Goal: Book appointment/travel/reservation

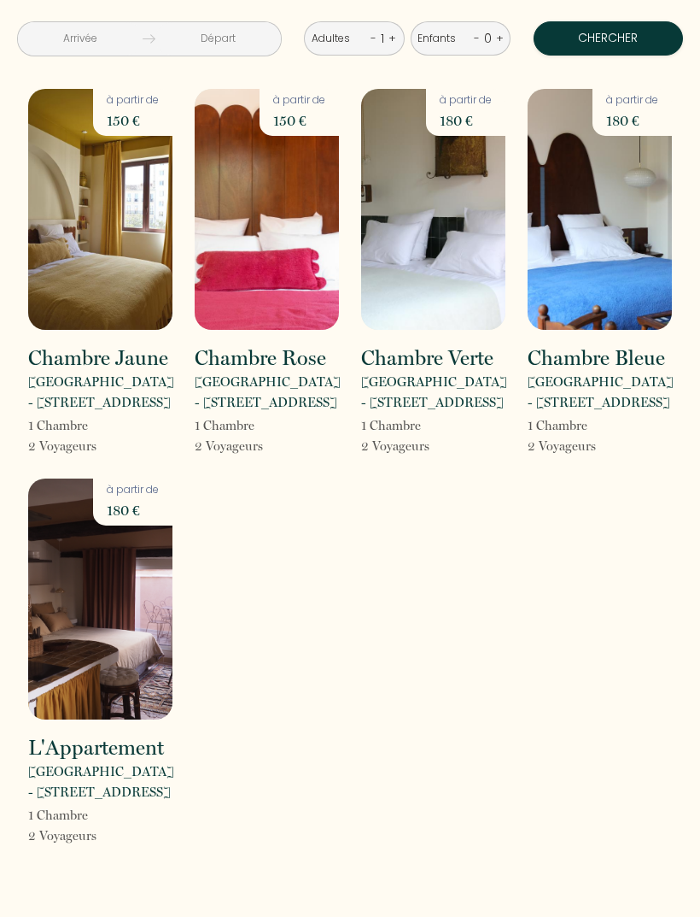
click at [127, 258] on img at bounding box center [100, 209] width 144 height 241
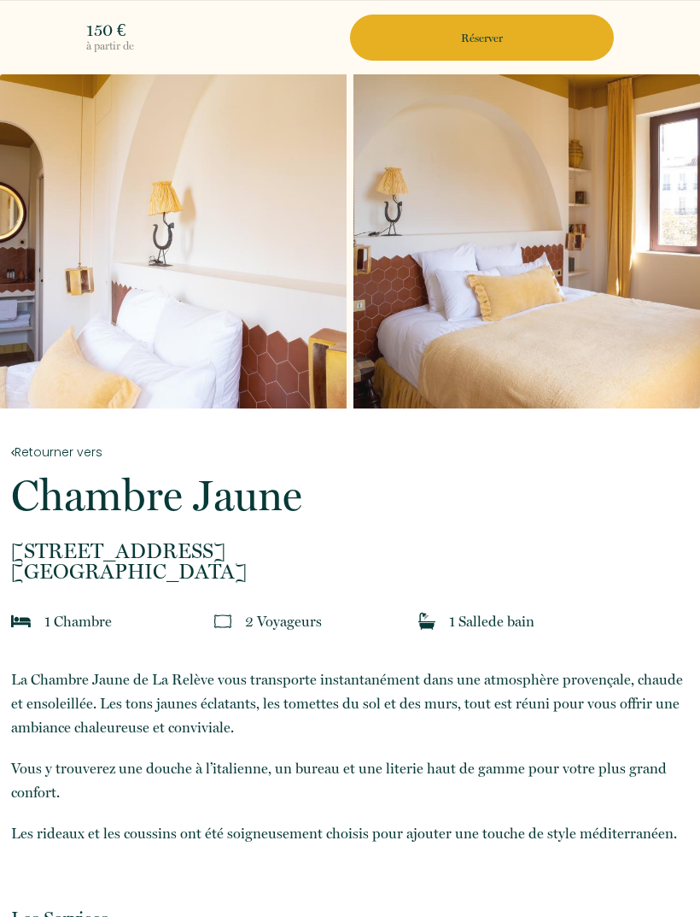
click at [498, 42] on p "Réserver" at bounding box center [482, 38] width 252 height 16
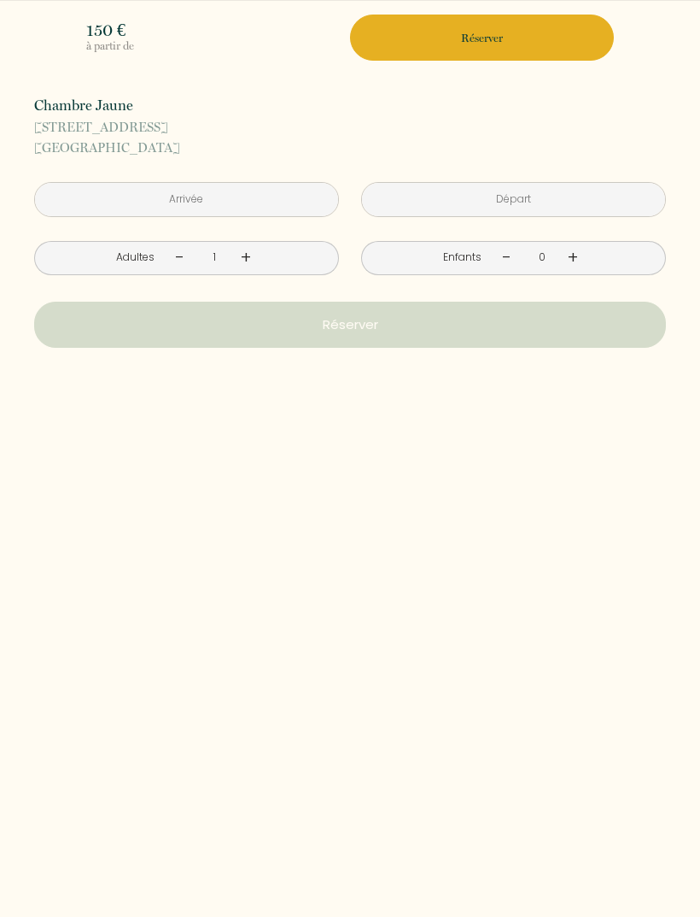
click at [287, 202] on input "text" at bounding box center [186, 199] width 303 height 33
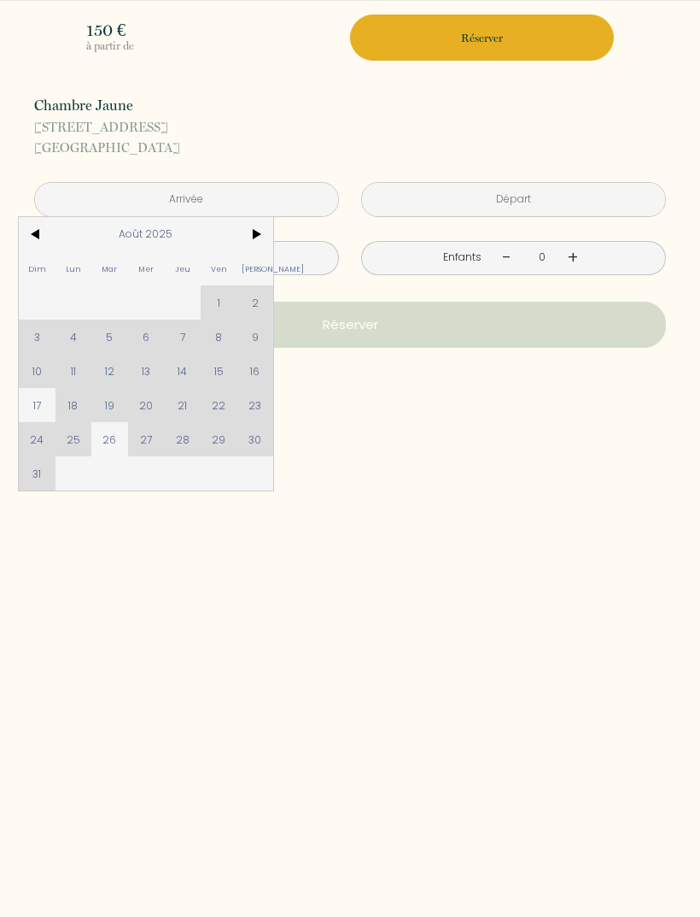
click at [42, 415] on span "17" at bounding box center [37, 405] width 37 height 34
type input "Dim 17 Août 2025"
type input "Lun 18 Août 2025"
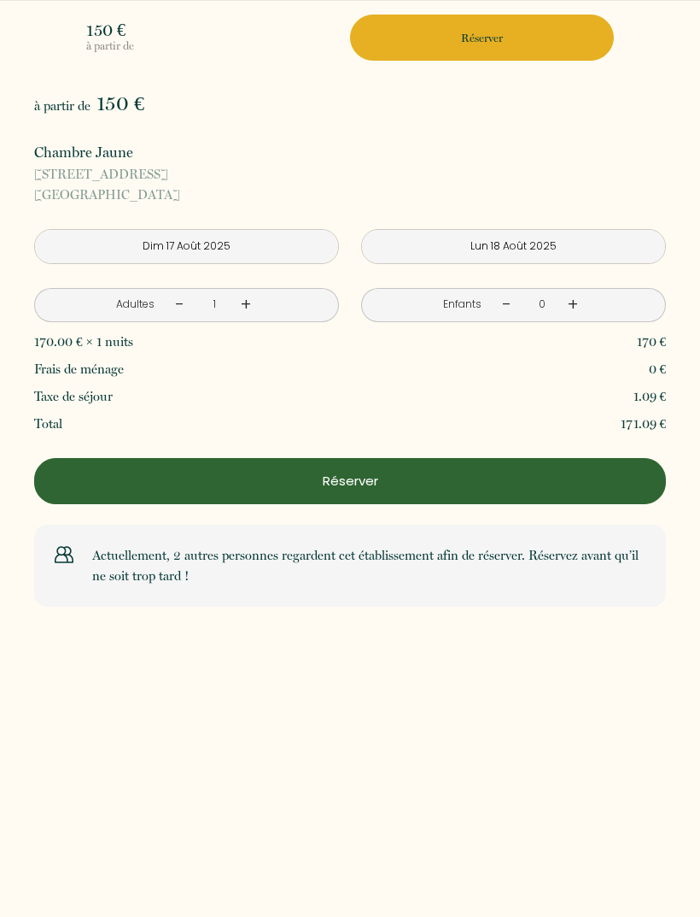
click at [358, 485] on p "Réserver" at bounding box center [350, 481] width 620 height 21
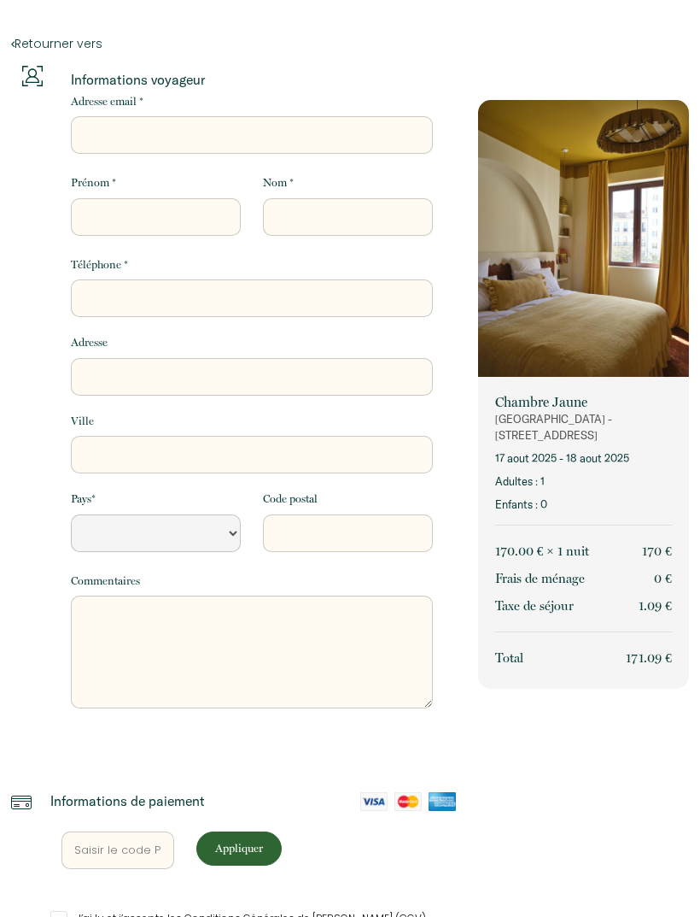
select select "Default select example"
